Goal: Task Accomplishment & Management: Use online tool/utility

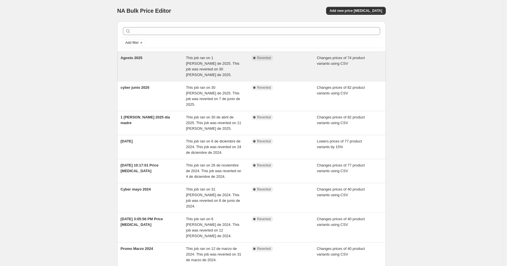
click at [308, 57] on div "Complete Reverted" at bounding box center [279, 58] width 57 height 6
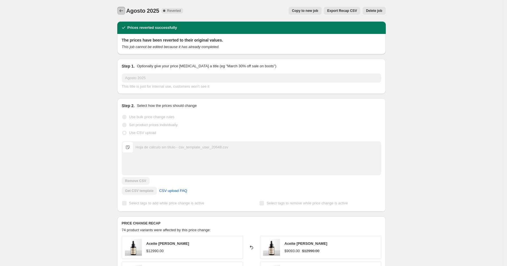
click at [122, 12] on icon "Price change jobs" at bounding box center [121, 10] width 4 height 3
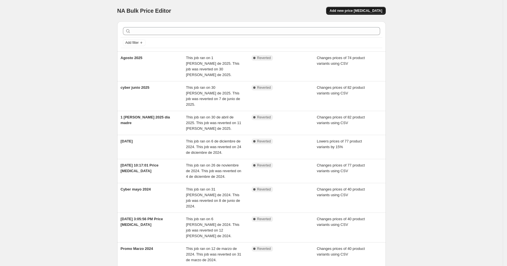
click at [354, 8] on button "Add new price change job" at bounding box center [355, 11] width 59 height 8
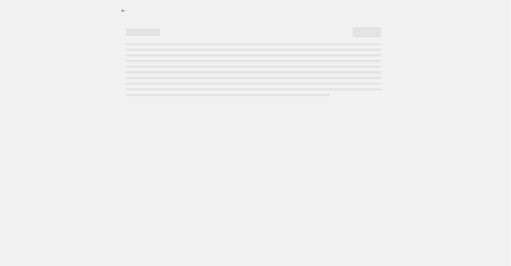
select select "percentage"
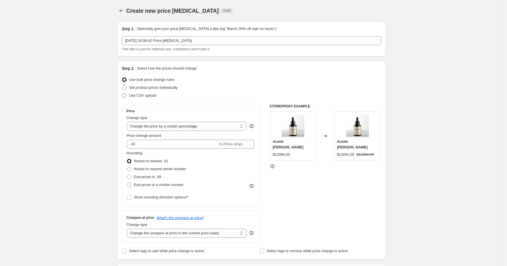
click at [143, 97] on span "Use CSV upload" at bounding box center [142, 95] width 27 height 4
click at [122, 94] on input "Use CSV upload" at bounding box center [122, 93] width 0 height 0
radio input "true"
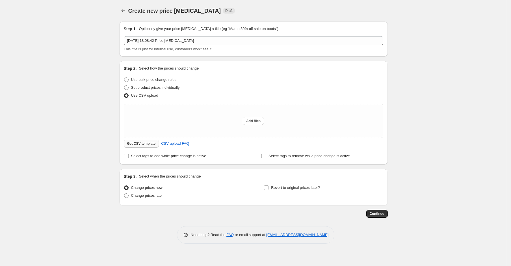
click at [138, 144] on span "Get CSV template" at bounding box center [141, 143] width 29 height 5
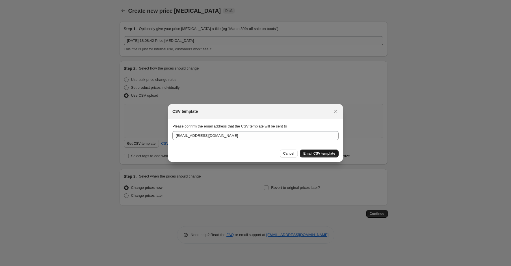
click at [329, 156] on button "Email CSV template" at bounding box center [319, 153] width 39 height 8
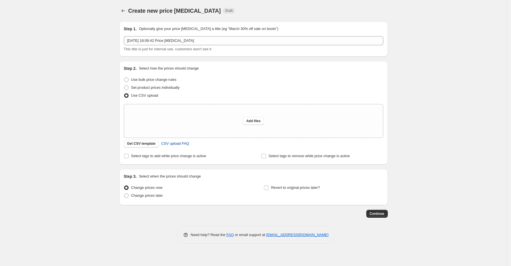
click at [181, 141] on span "CSV upload FAQ" at bounding box center [175, 144] width 28 height 6
click at [155, 142] on button "Get CSV template" at bounding box center [141, 144] width 35 height 8
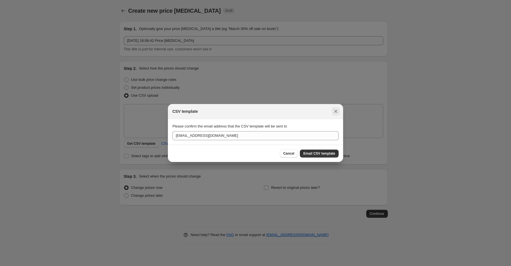
click at [336, 111] on icon "Close" at bounding box center [336, 111] width 6 height 6
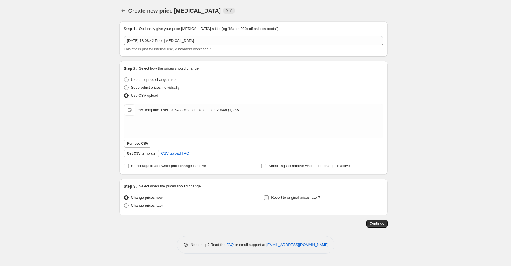
click at [276, 198] on span "Revert to original prices later?" at bounding box center [295, 197] width 49 height 4
click at [268, 198] on input "Revert to original prices later?" at bounding box center [266, 197] width 5 height 5
checkbox input "true"
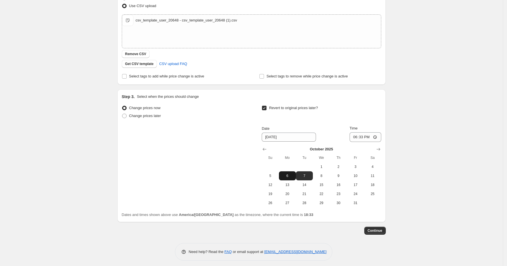
scroll to position [92, 0]
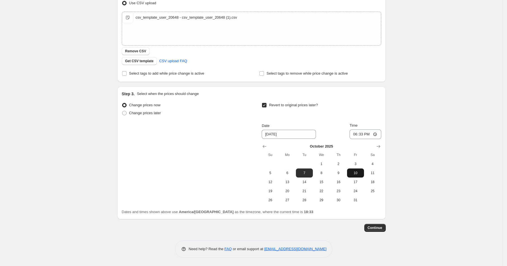
click at [359, 174] on span "10" at bounding box center [355, 173] width 12 height 5
type input "10/10/2025"
click at [364, 134] on input "18:33" at bounding box center [365, 134] width 32 height 10
type input "23:59"
click at [398, 107] on div "Create new price change job. This page is ready Create new price change job Dra…" at bounding box center [251, 87] width 503 height 359
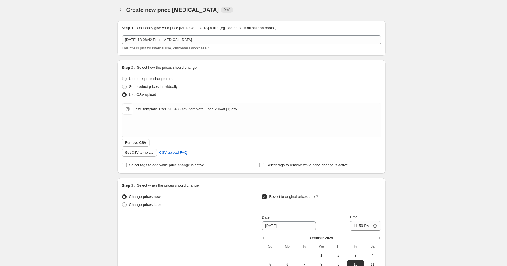
scroll to position [0, 0]
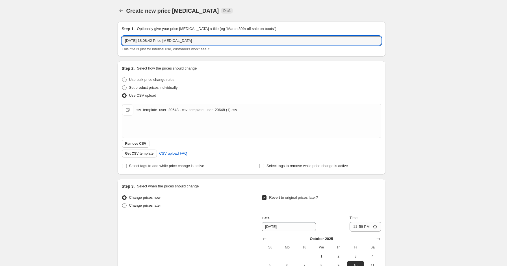
drag, startPoint x: 205, startPoint y: 41, endPoint x: 118, endPoint y: 47, distance: 86.4
click at [118, 47] on div "Step 1. Optionally give your price change job a title (eg "March 30% off sale o…" at bounding box center [249, 170] width 273 height 307
type input "y"
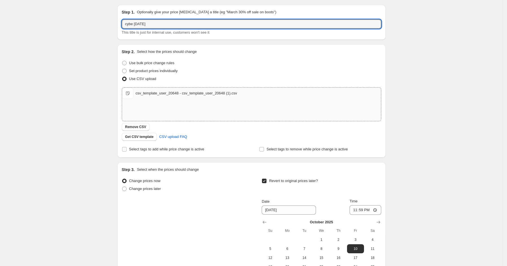
scroll to position [25, 0]
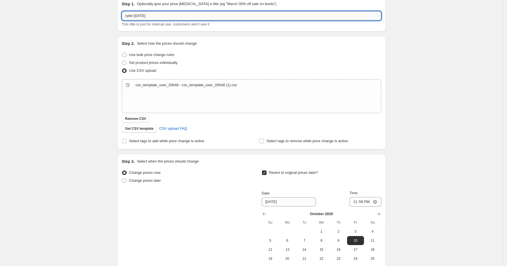
click at [136, 11] on input "cybe 2025 oct" at bounding box center [251, 15] width 259 height 9
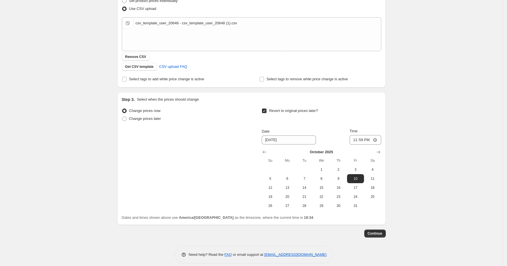
scroll to position [92, 0]
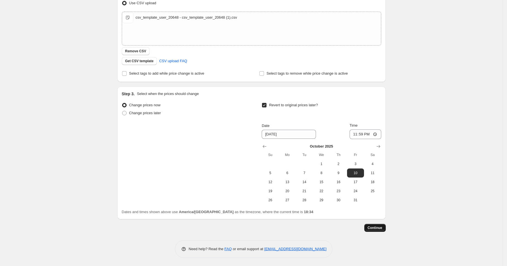
type input "cyber 2025 oct"
click at [383, 230] on button "Continue" at bounding box center [374, 228] width 21 height 8
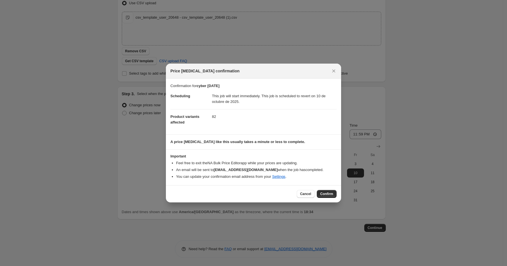
click at [326, 193] on span "Confirm" at bounding box center [326, 194] width 13 height 5
